Goal: Task Accomplishment & Management: Use online tool/utility

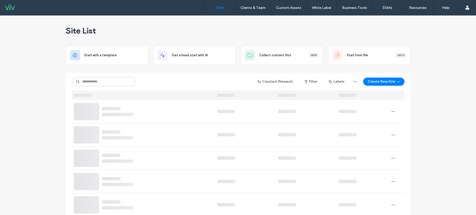
click at [93, 83] on input at bounding box center [103, 81] width 63 height 9
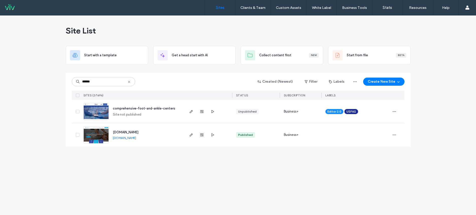
type input "******"
click at [170, 109] on span "comprehensive-foot-and-ankle-centers" at bounding box center [144, 109] width 62 height 4
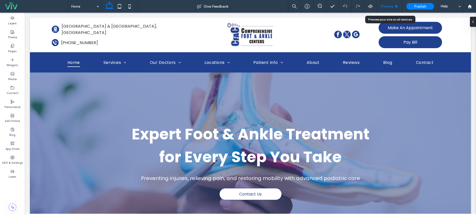
click at [379, 8] on div "Preview" at bounding box center [390, 6] width 26 height 13
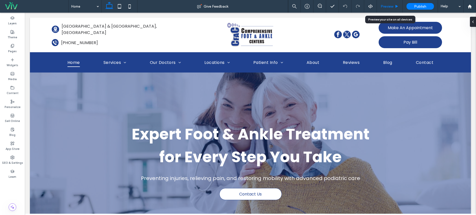
click at [393, 2] on div "Preview" at bounding box center [390, 6] width 26 height 13
click at [390, 7] on span "Preview" at bounding box center [387, 6] width 13 height 4
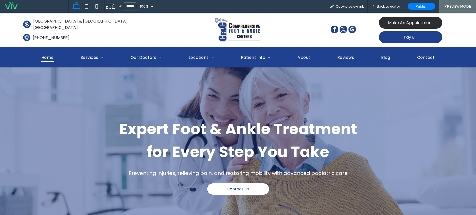
click at [397, 23] on span "Make An Appointment" at bounding box center [410, 23] width 45 height 6
click at [398, 23] on span "Make An Appointment" at bounding box center [410, 23] width 45 height 6
